Goal: Information Seeking & Learning: Learn about a topic

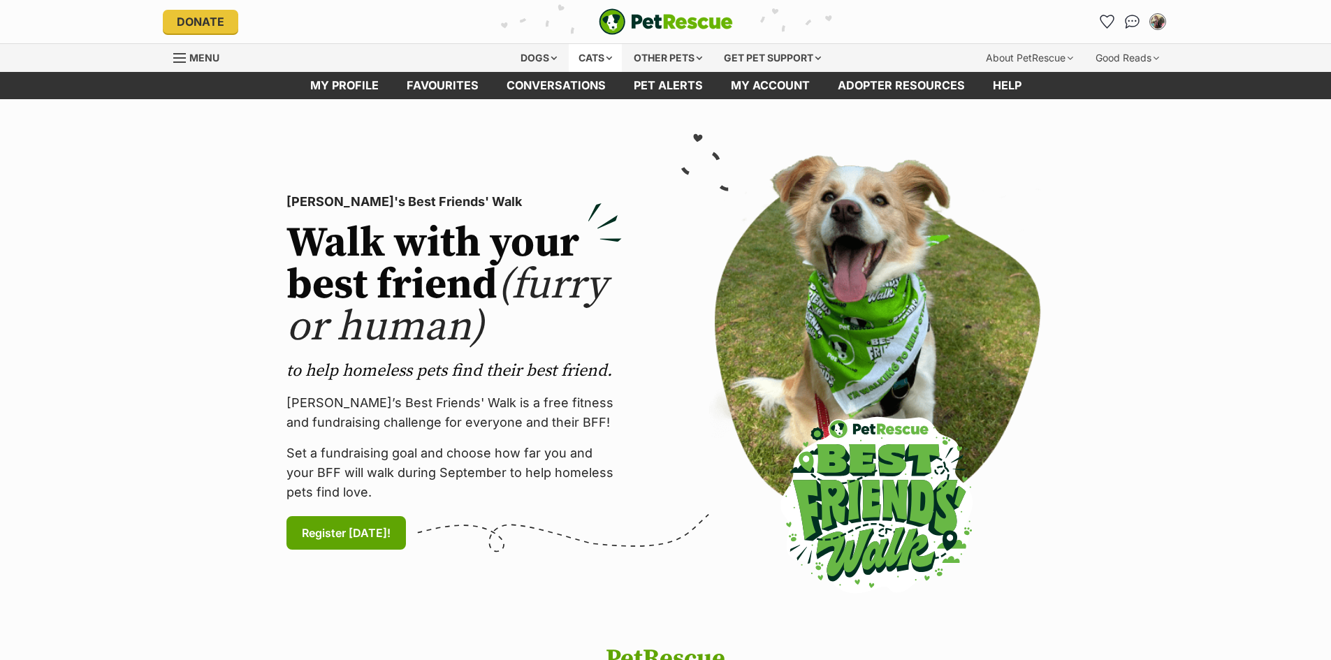
click at [589, 59] on div "Cats" at bounding box center [595, 58] width 53 height 28
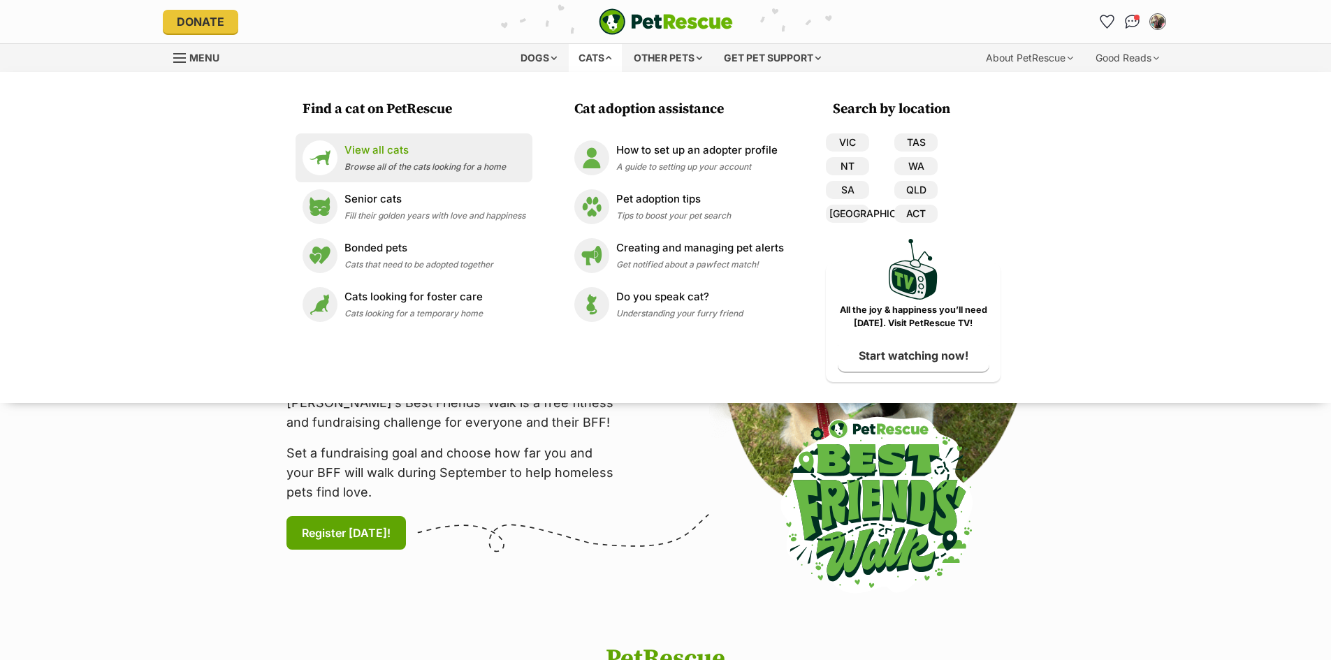
click at [398, 150] on p "View all cats" at bounding box center [424, 151] width 161 height 16
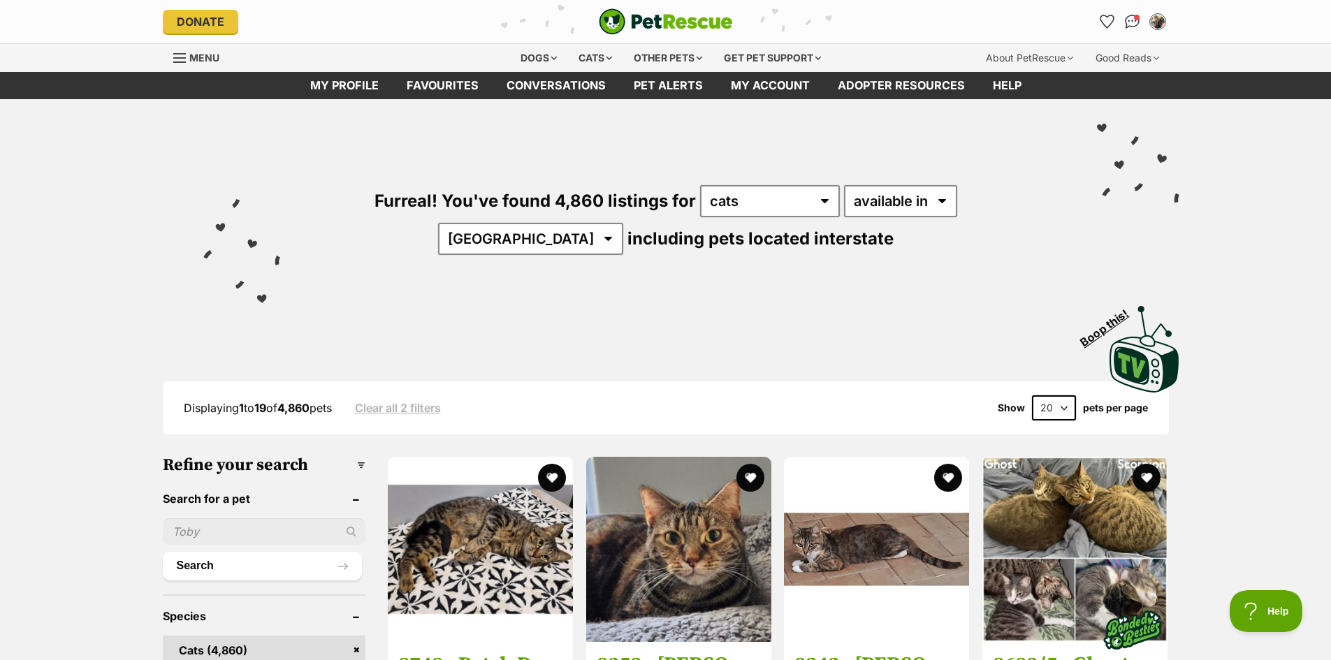
click at [197, 518] on input "text" at bounding box center [264, 531] width 203 height 27
type input "[PERSON_NAME]"
click at [163, 552] on button "Search" at bounding box center [263, 566] width 200 height 28
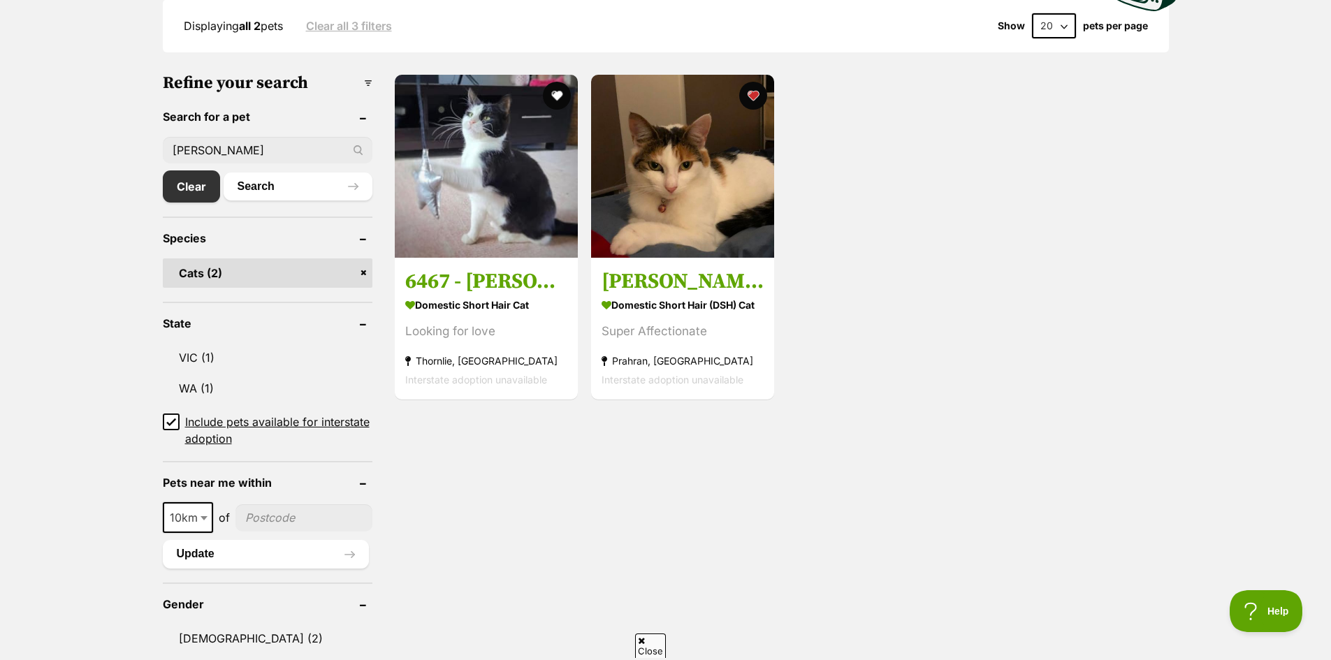
scroll to position [387, 0]
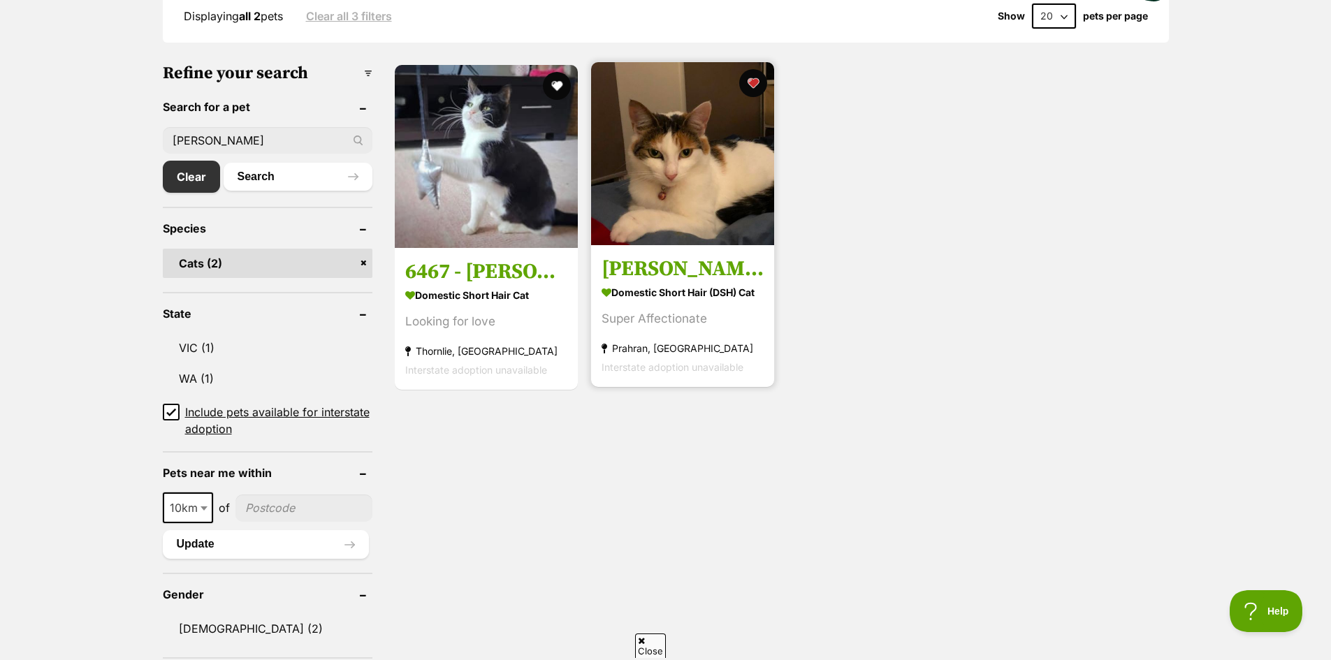
click at [680, 165] on img at bounding box center [682, 153] width 183 height 183
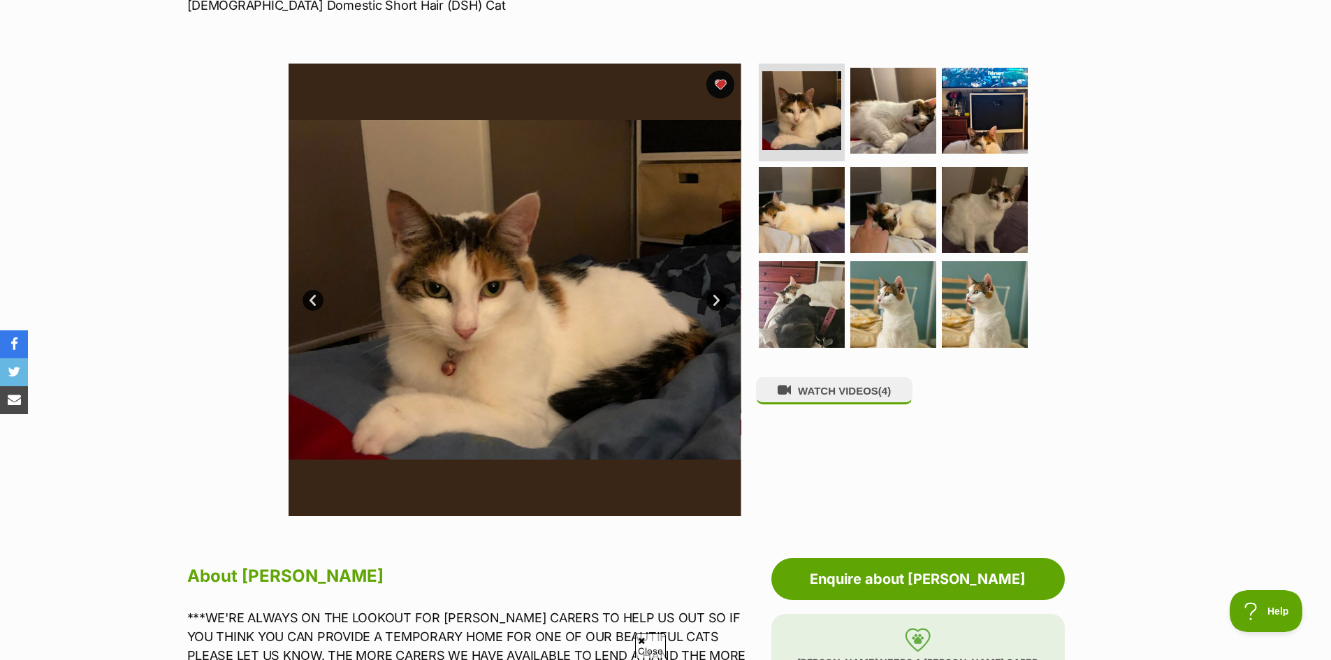
scroll to position [286, 0]
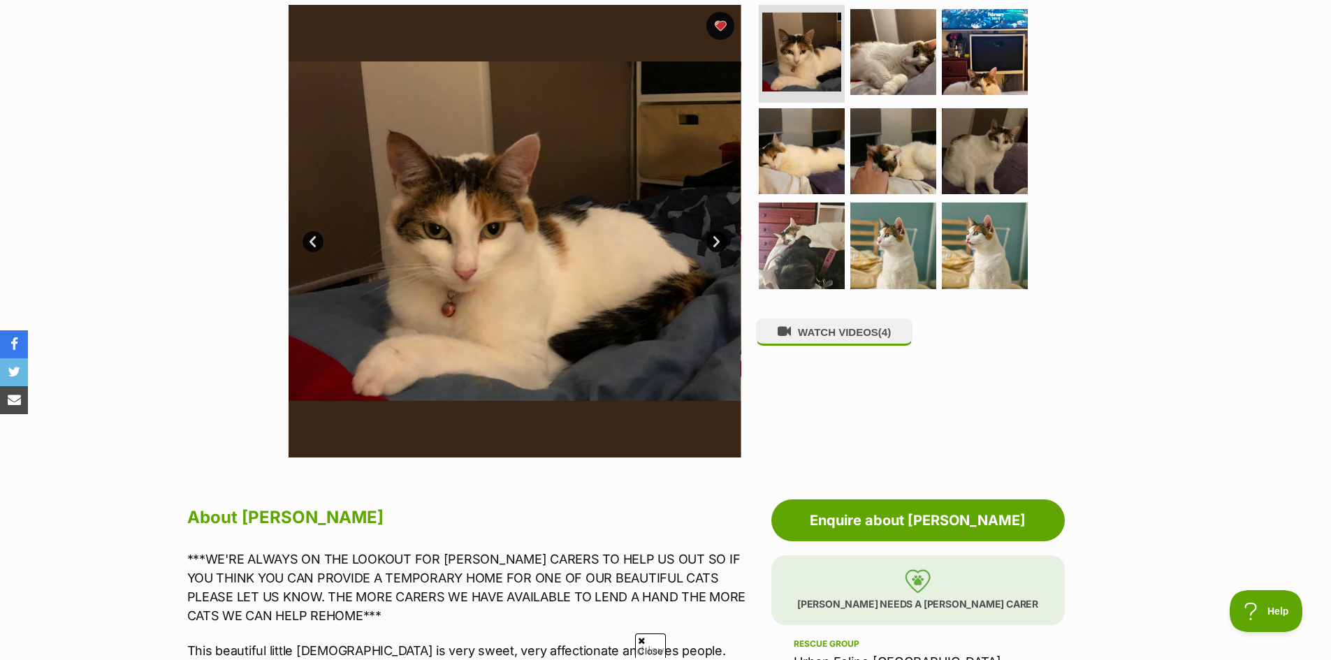
click at [712, 234] on link "Next" at bounding box center [716, 241] width 21 height 21
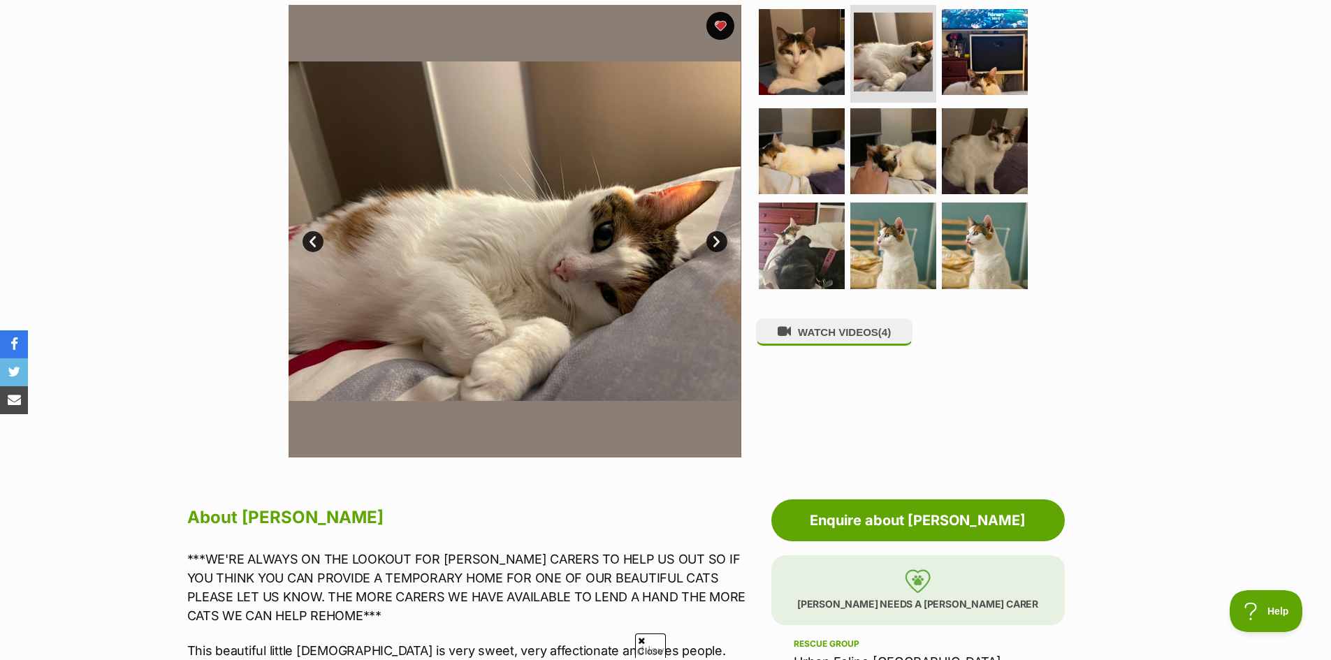
click at [719, 239] on link "Next" at bounding box center [716, 241] width 21 height 21
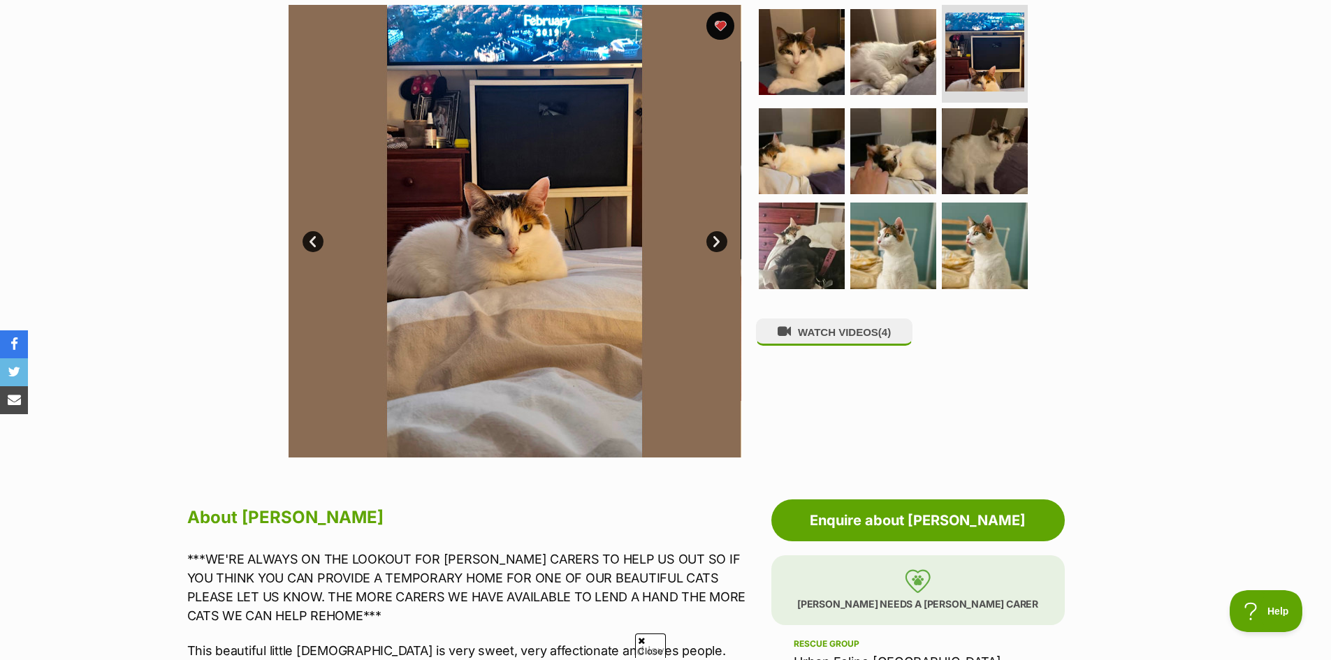
click at [721, 242] on link "Next" at bounding box center [716, 241] width 21 height 21
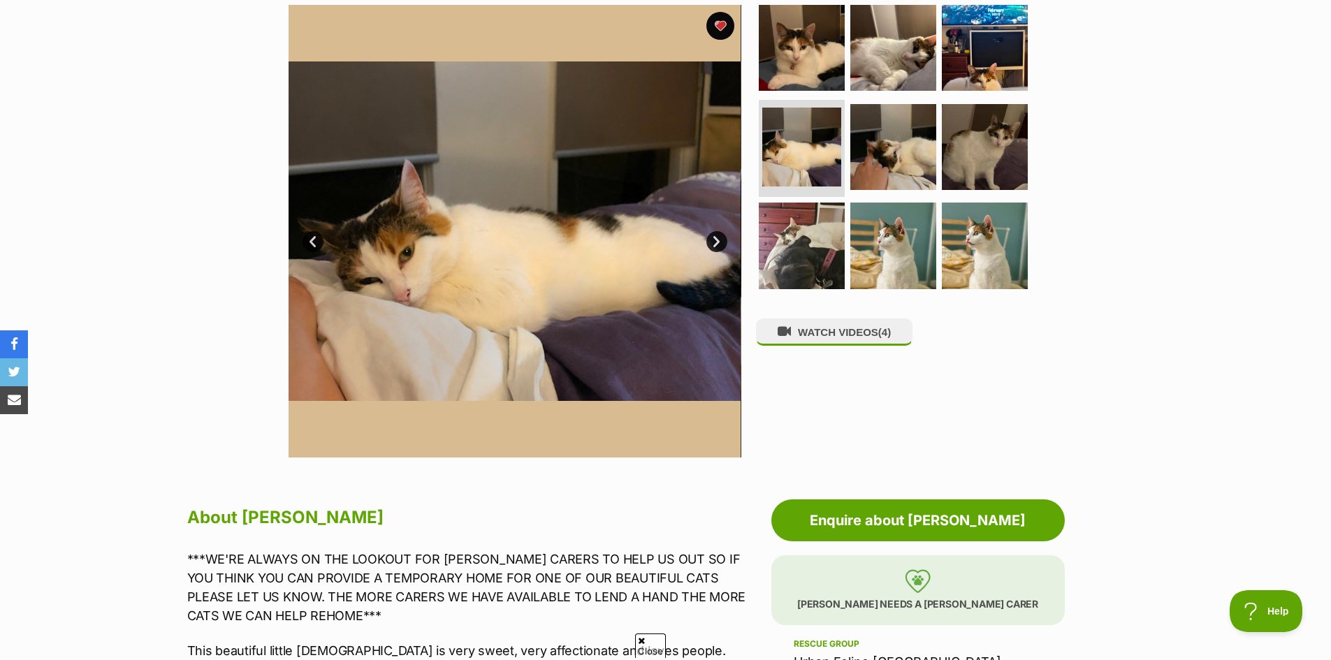
click at [719, 241] on link "Next" at bounding box center [716, 241] width 21 height 21
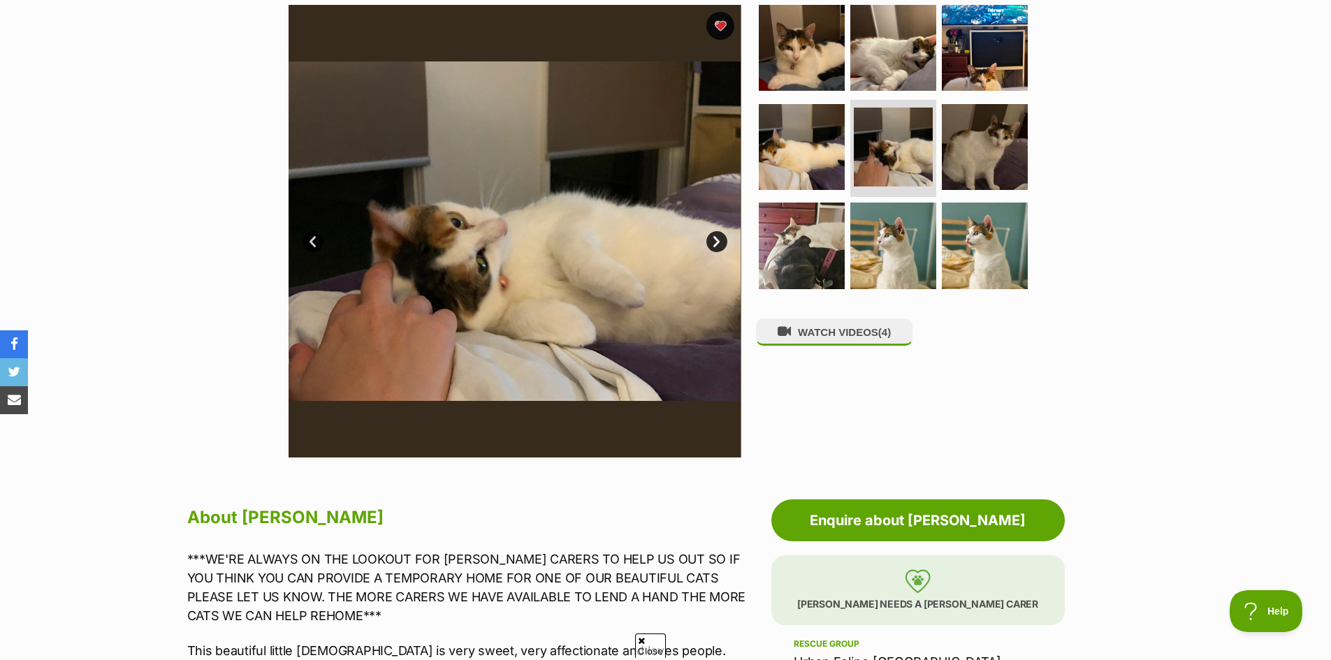
click at [719, 241] on link "Next" at bounding box center [716, 241] width 21 height 21
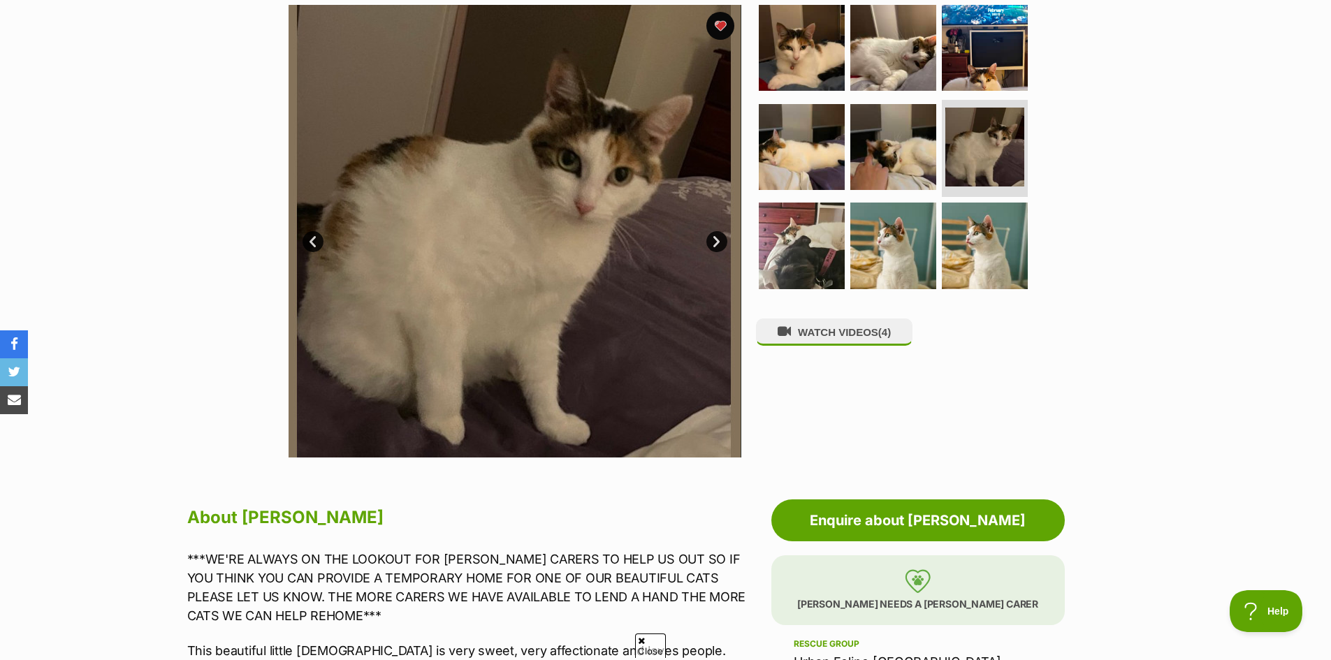
click at [719, 241] on link "Next" at bounding box center [716, 241] width 21 height 21
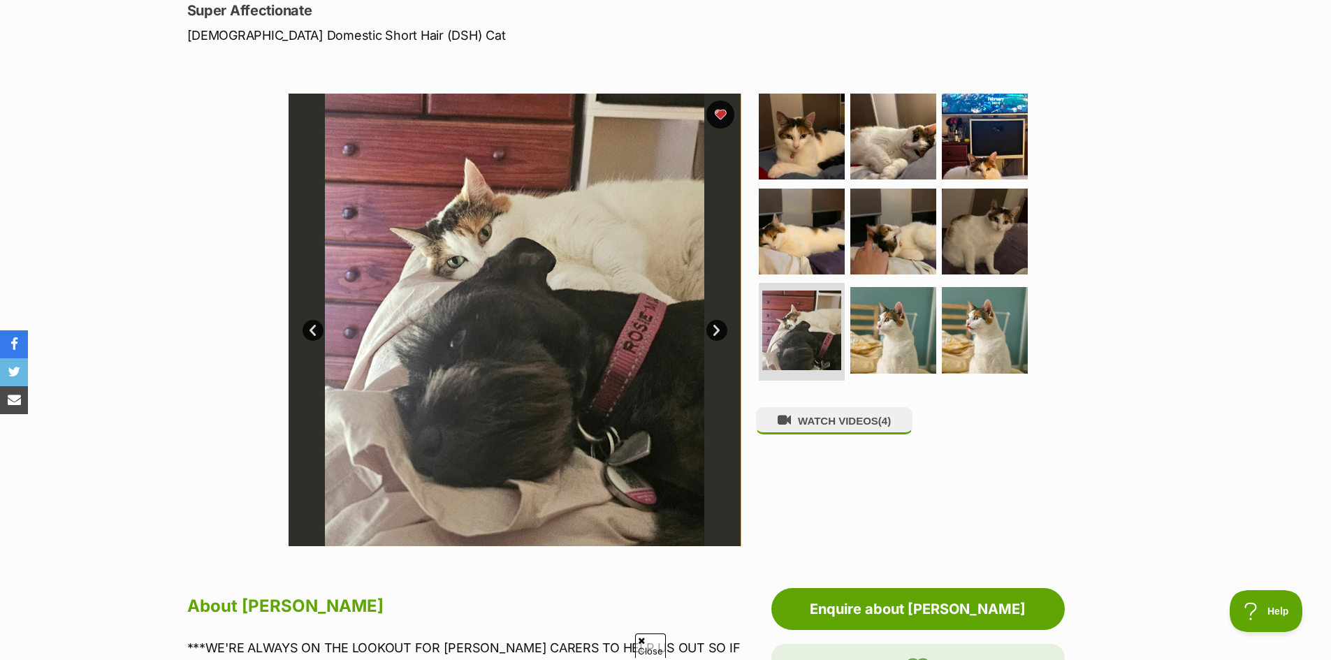
scroll to position [227, 0]
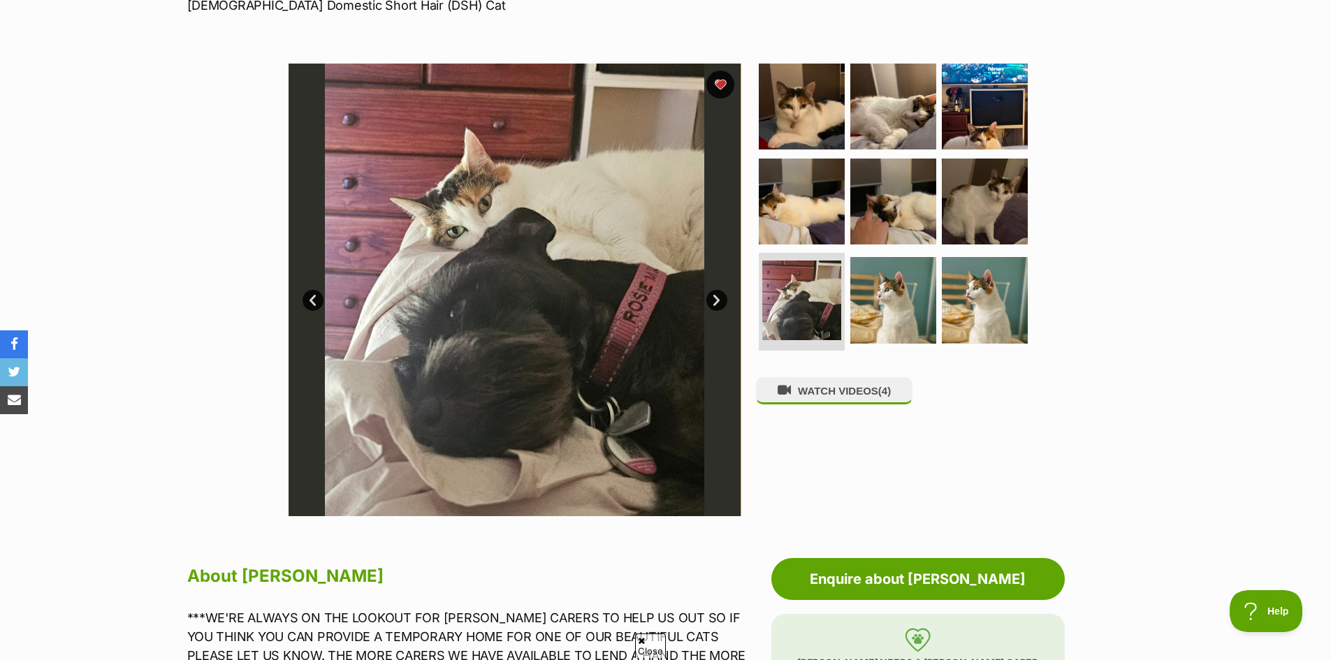
click at [712, 305] on link "Next" at bounding box center [716, 300] width 21 height 21
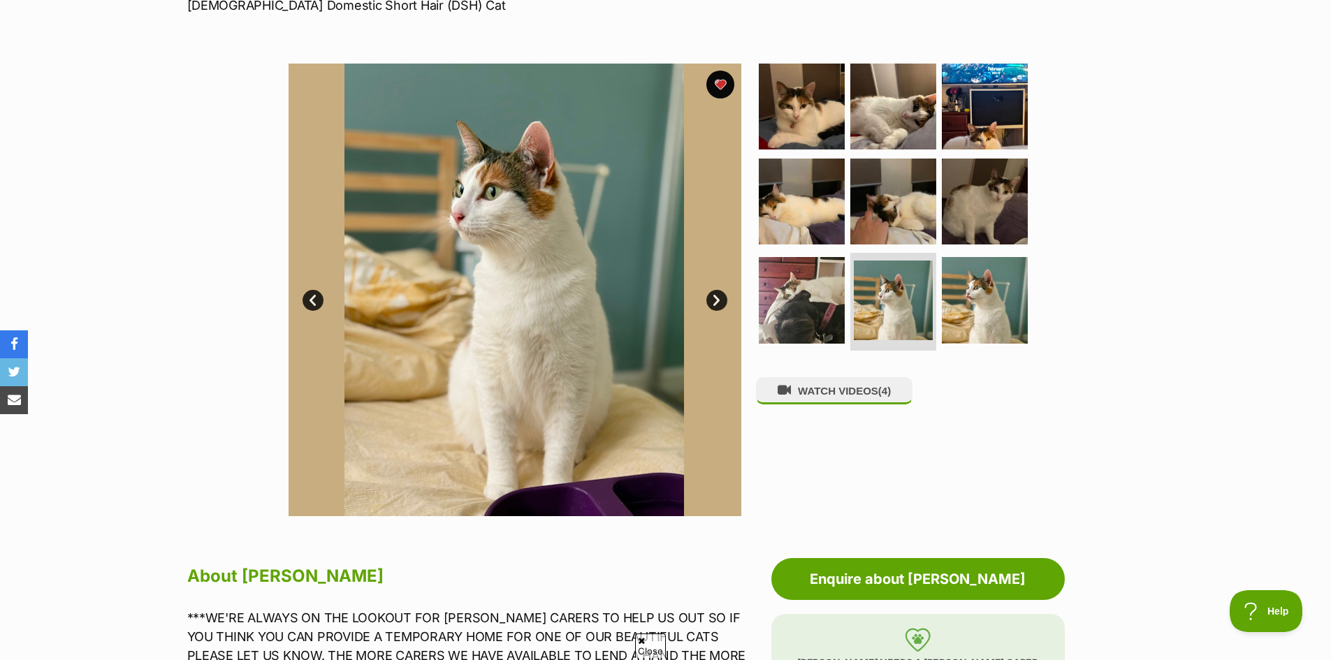
click at [718, 294] on link "Next" at bounding box center [716, 300] width 21 height 21
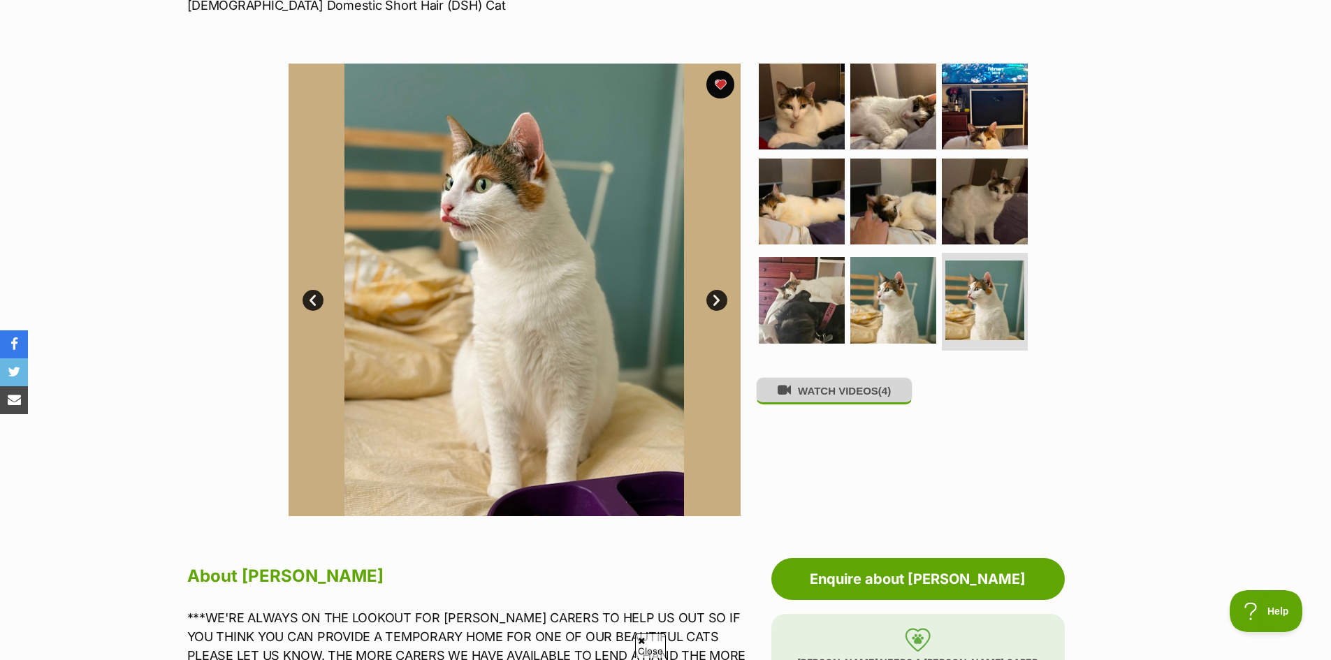
click at [860, 400] on button "WATCH VIDEOS (4)" at bounding box center [834, 390] width 156 height 27
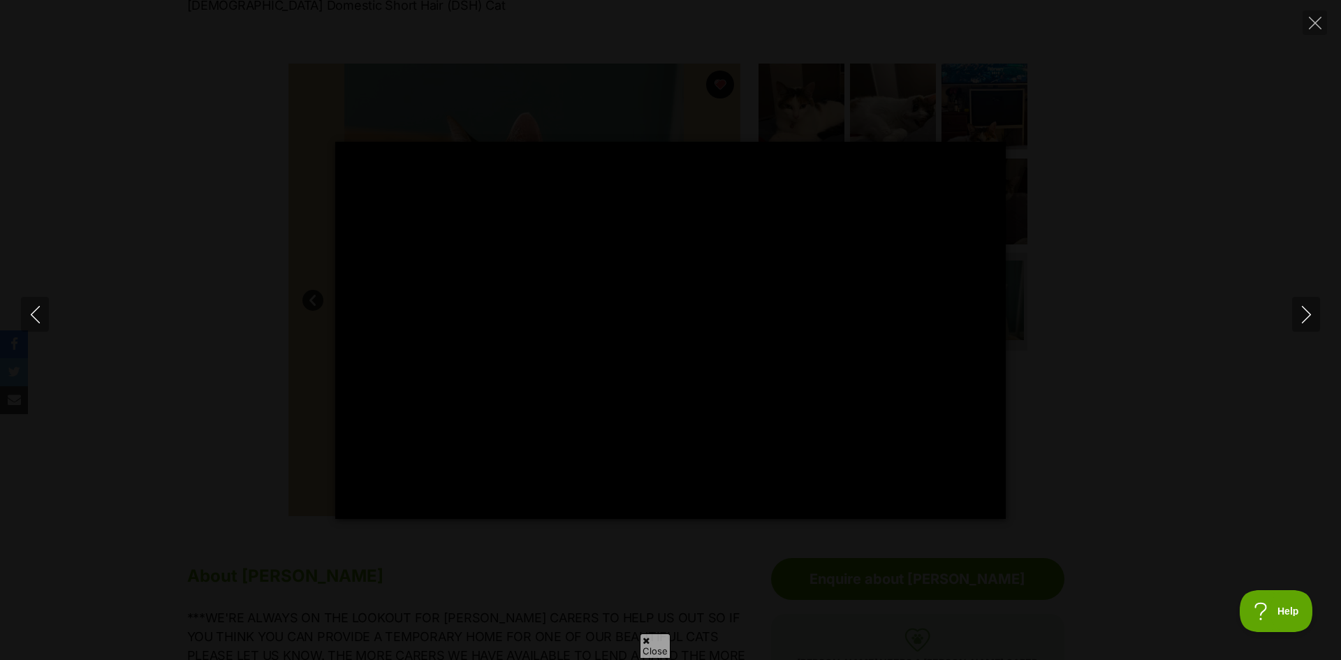
type input "100"
click at [1304, 312] on icon "Next" at bounding box center [1306, 314] width 17 height 17
type input "100"
click at [1307, 318] on icon "Next" at bounding box center [1305, 314] width 9 height 17
type input "100"
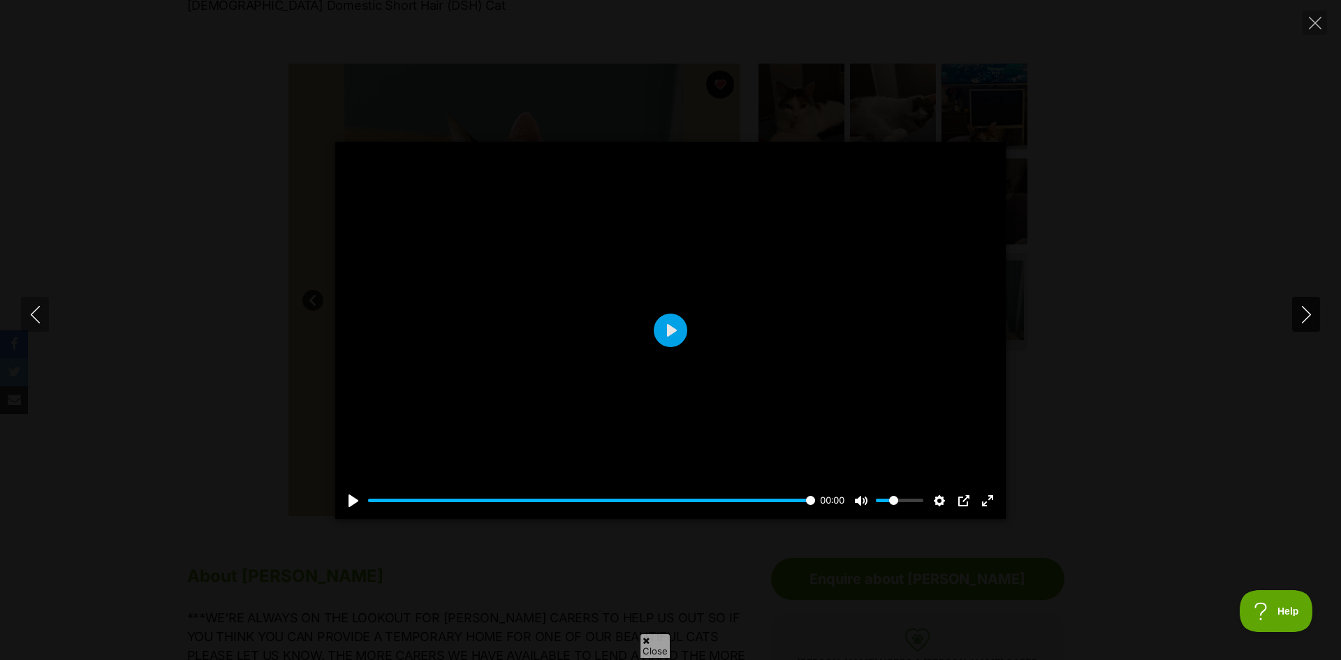
click at [1310, 313] on icon "Next" at bounding box center [1306, 314] width 17 height 17
type input "100"
click at [1311, 21] on icon "Close" at bounding box center [1315, 23] width 13 height 13
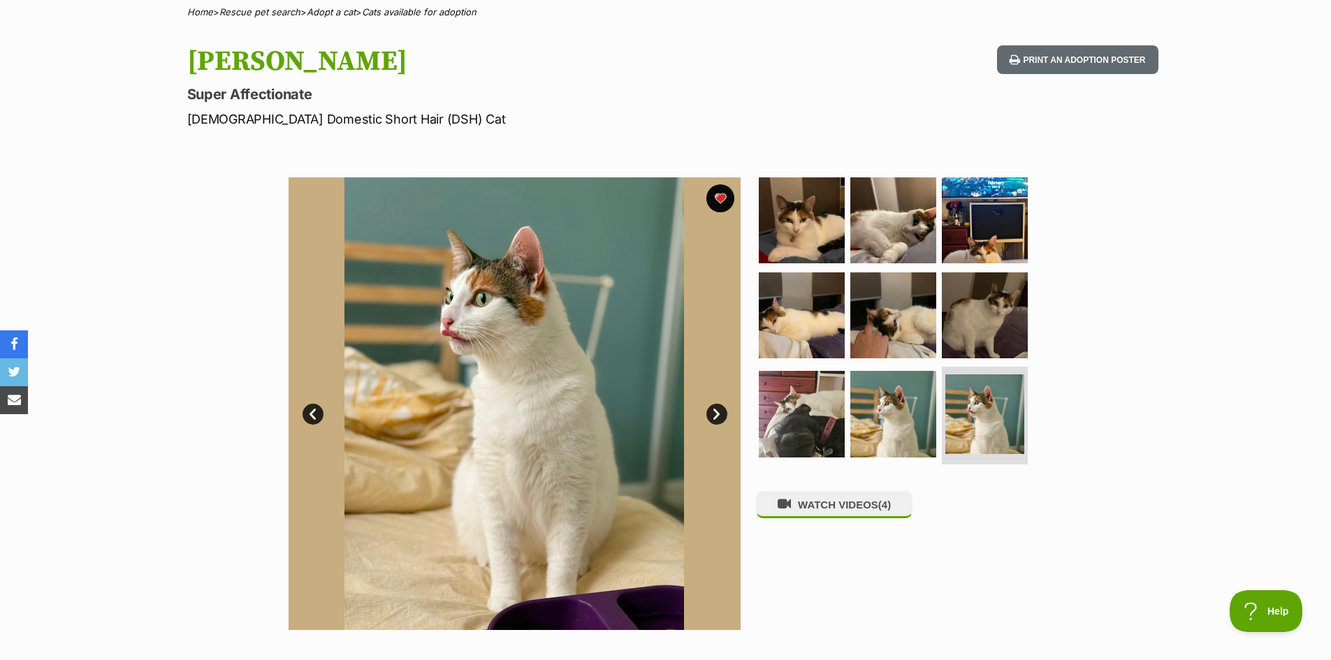
scroll to position [0, 0]
